Goal: Register for event/course

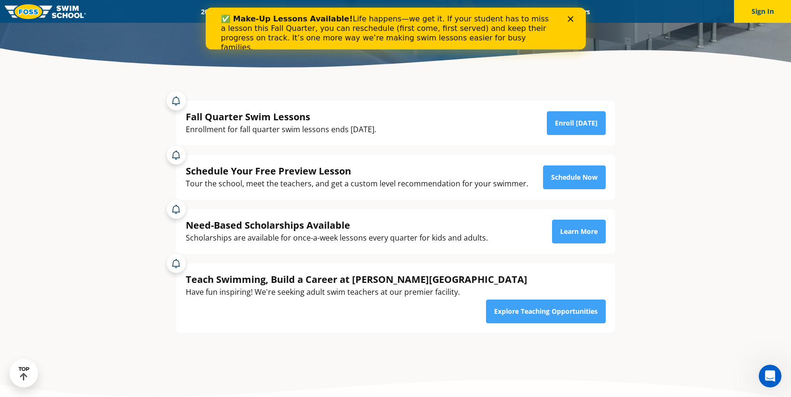
click at [571, 18] on polygon "Close" at bounding box center [571, 19] width 6 height 6
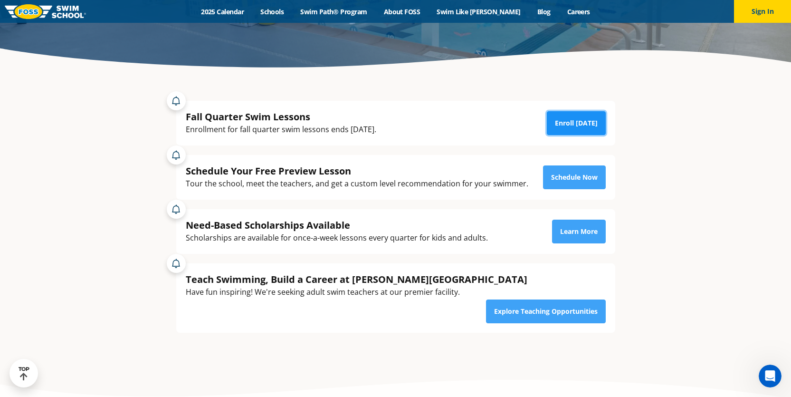
click at [563, 125] on link "Enroll Today" at bounding box center [576, 123] width 59 height 24
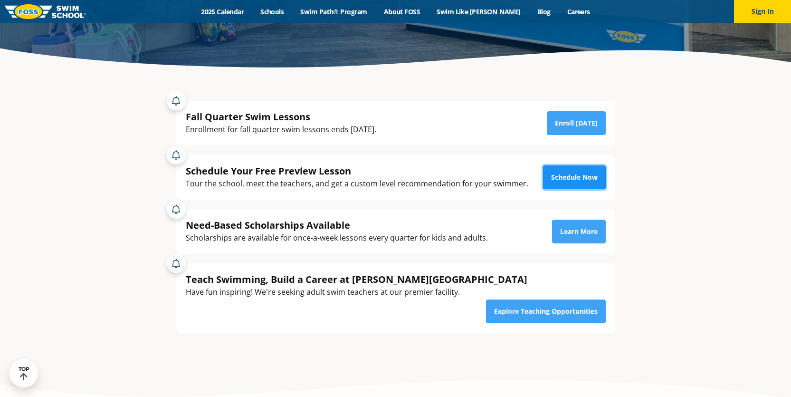
click at [591, 176] on link "Schedule Now" at bounding box center [574, 177] width 63 height 24
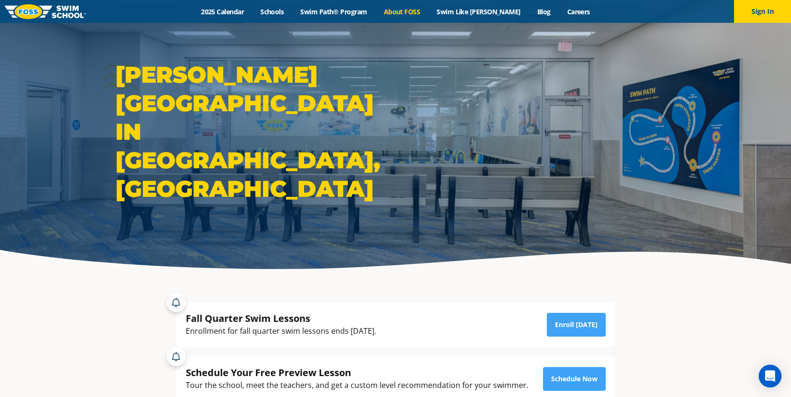
click at [410, 12] on link "About FOSS" at bounding box center [401, 11] width 53 height 9
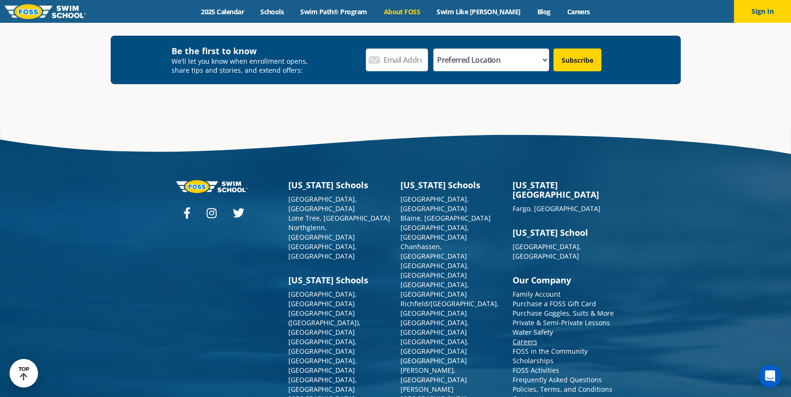
scroll to position [2517, 0]
click at [519, 327] on link "Water Safety" at bounding box center [533, 331] width 40 height 9
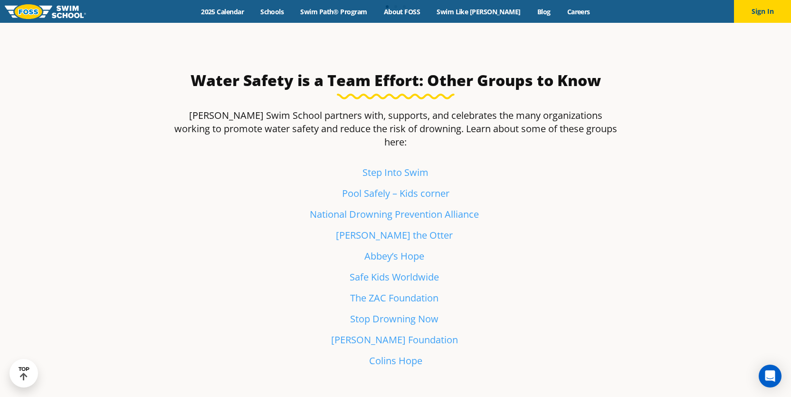
scroll to position [2188, 0]
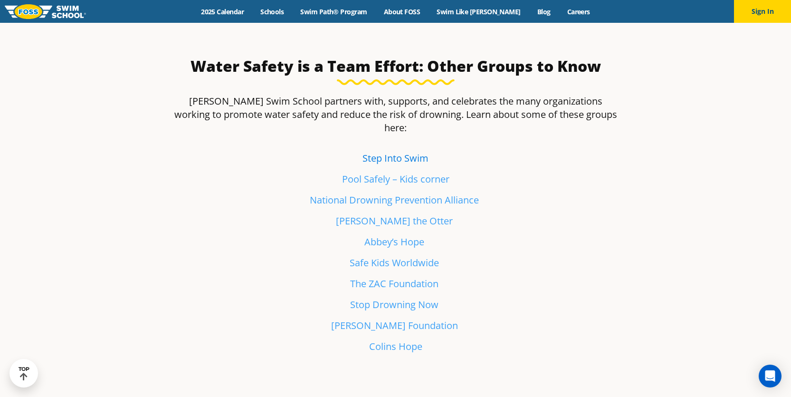
click at [385, 152] on link "Step Into Swim" at bounding box center [396, 158] width 66 height 13
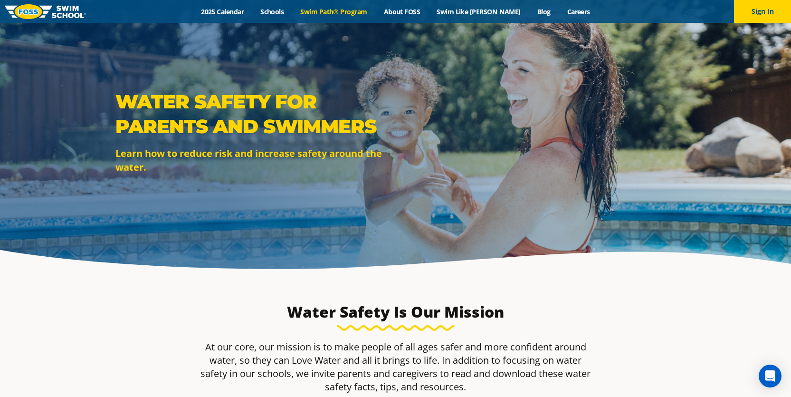
click at [336, 10] on link "Swim Path® Program" at bounding box center [333, 11] width 83 height 9
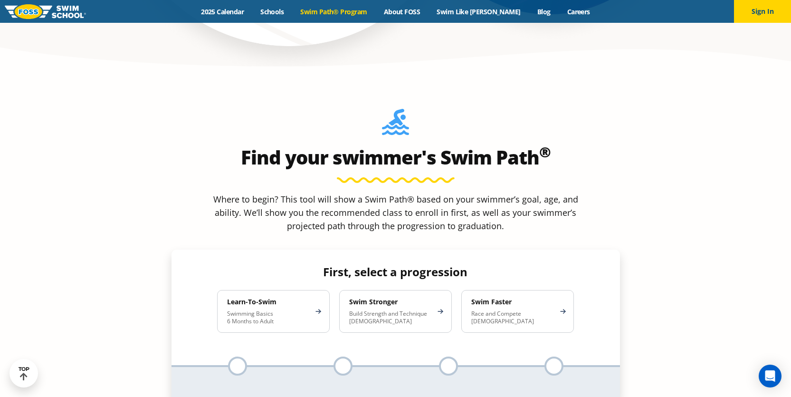
scroll to position [812, 0]
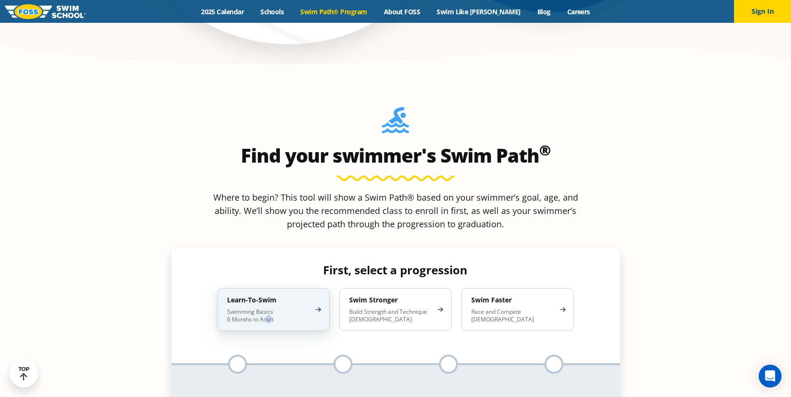
click at [268, 308] on p "Swimming Basics 6 Months to Adult" at bounding box center [268, 315] width 83 height 15
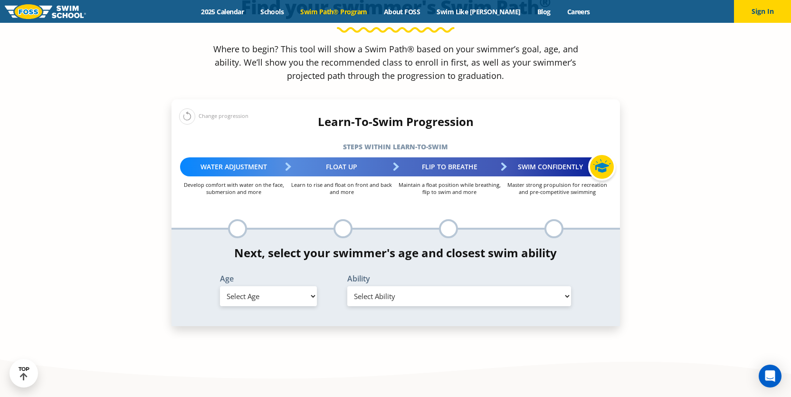
scroll to position [968, 0]
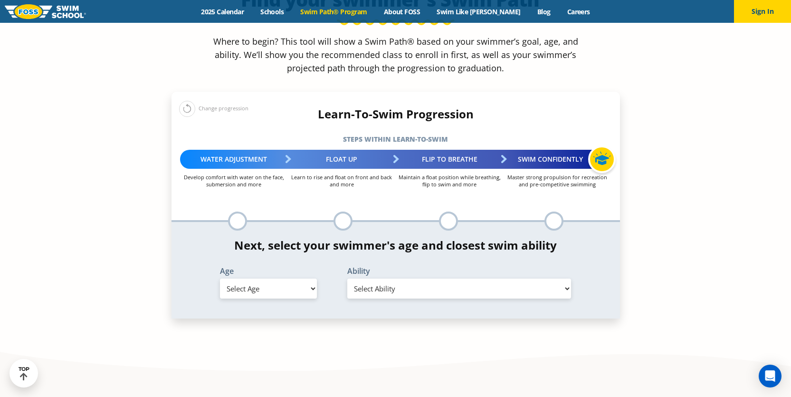
click at [291, 279] on select "Select Age [DEMOGRAPHIC_DATA] months - 1 year 1 year 2 years 3 years 4 years 5 …" at bounding box center [268, 289] width 97 height 20
select select "1-year"
click at [220, 279] on select "Select Age [DEMOGRAPHIC_DATA] months - 1 year 1 year 2 years 3 years 4 years 5 …" at bounding box center [268, 289] width 97 height 20
click at [384, 279] on select "Select Ability First in-water experience Comfortable with water poured over the…" at bounding box center [459, 289] width 224 height 20
select select "1-year-comfortable-with-water-poured-over-their-head-but-not-eyes-and-ears"
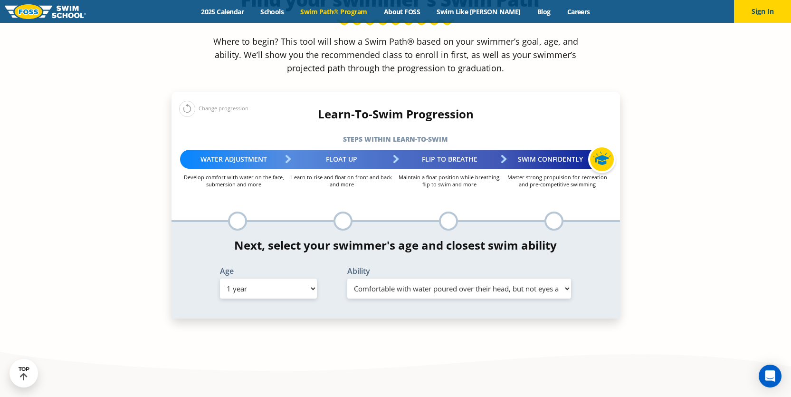
click at [347, 279] on select "Select Ability First in-water experience Comfortable with water poured over the…" at bounding box center [459, 289] width 224 height 20
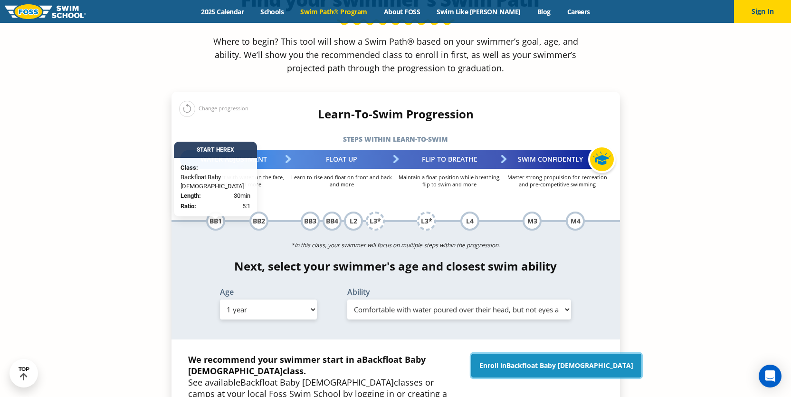
click at [544, 361] on span "Backfloat Baby [DEMOGRAPHIC_DATA]" at bounding box center [570, 365] width 127 height 9
